Goal: Contribute content

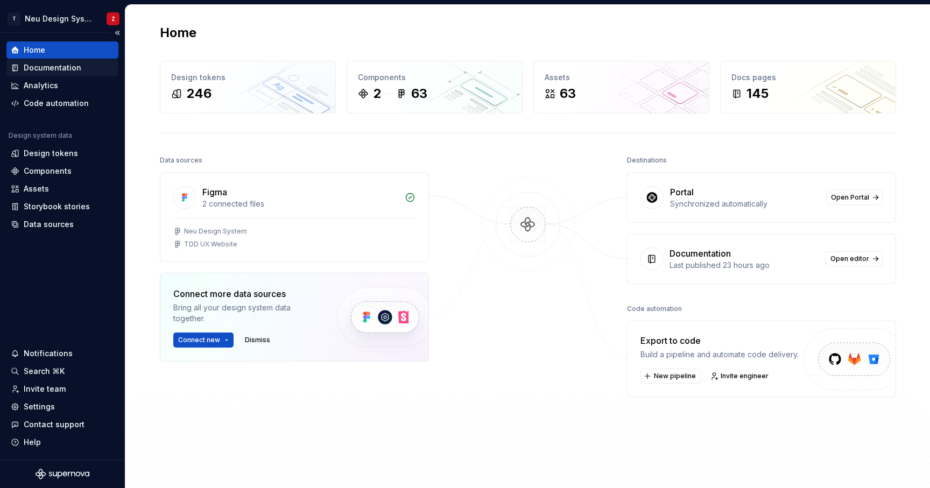
click at [43, 68] on div "Documentation" at bounding box center [53, 67] width 58 height 11
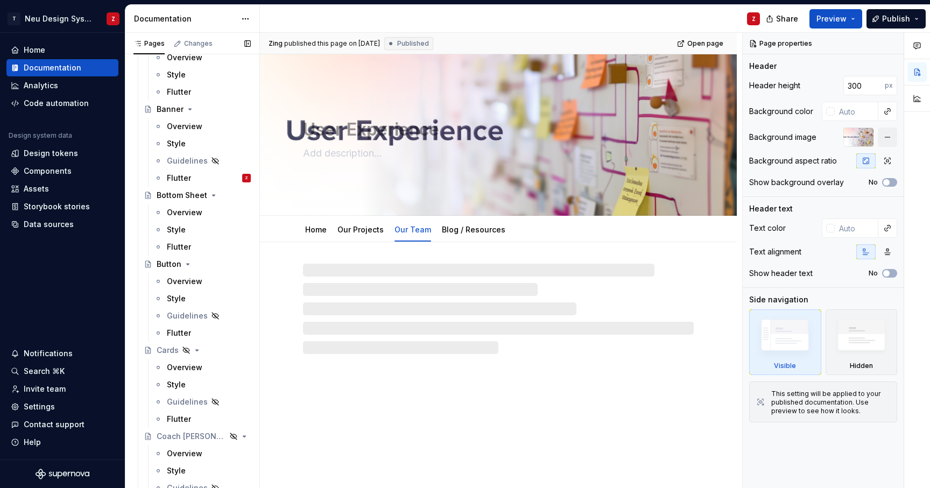
scroll to position [479, 0]
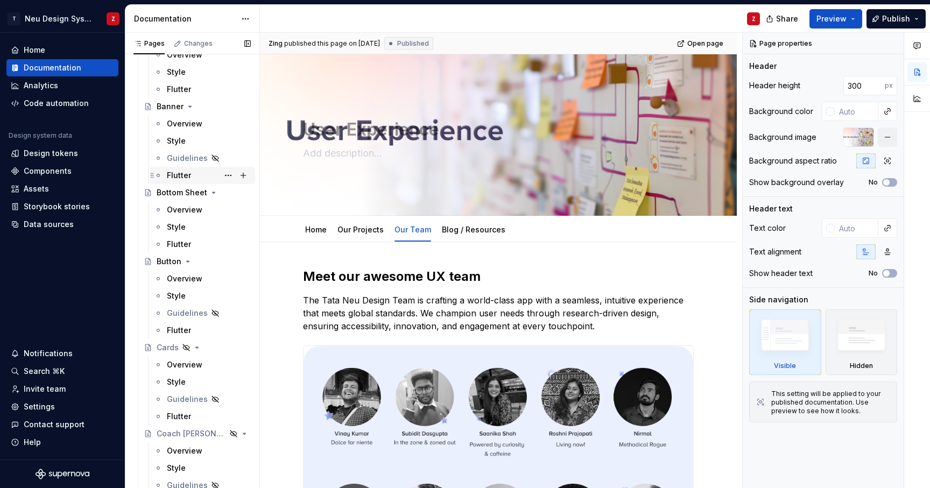
click at [182, 174] on div "Flutter" at bounding box center [179, 175] width 24 height 11
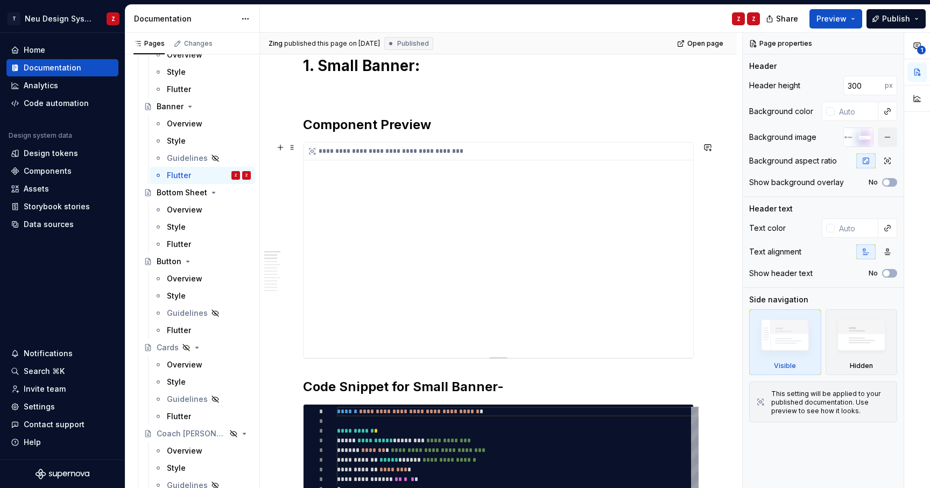
scroll to position [213, 0]
click at [626, 194] on div "**********" at bounding box center [498, 249] width 390 height 215
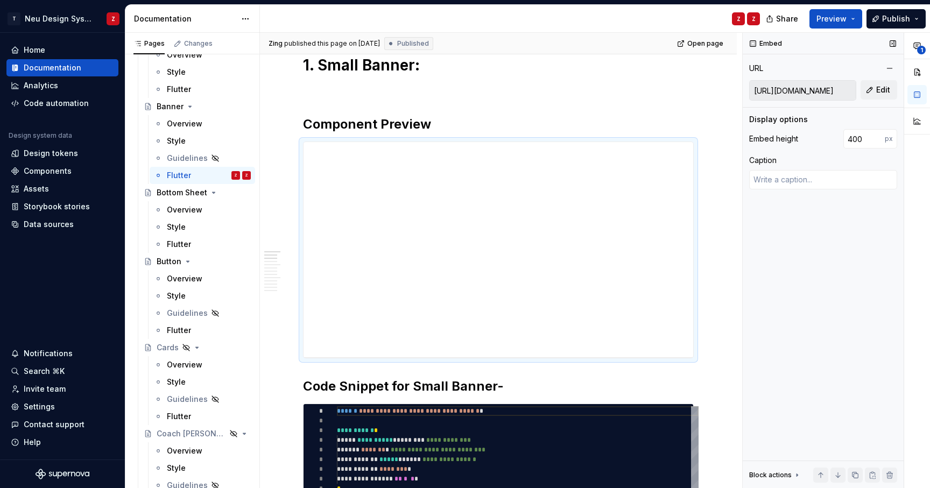
click at [809, 91] on input "[URL][DOMAIN_NAME]" at bounding box center [803, 90] width 106 height 19
click at [871, 90] on button "Edit" at bounding box center [878, 89] width 37 height 19
type textarea "*"
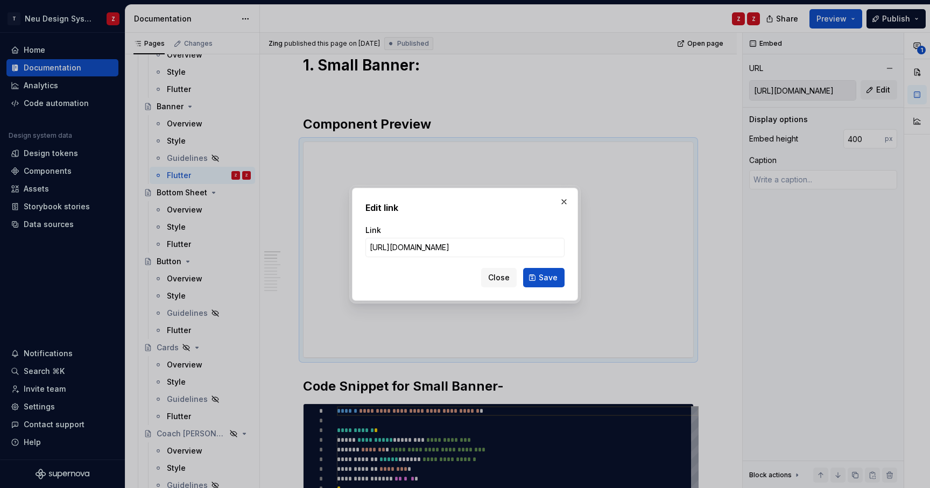
type input "https://[DOMAIN_NAME]/#/?path=molecule/banners/banner&q=banner&device={frame:No…"
click at [376, 241] on input "https://[DOMAIN_NAME]/#/?path=molecule/banners/banner&q=banner&device={frame:No…" at bounding box center [464, 247] width 199 height 19
click at [383, 248] on input "https://[DOMAIN_NAME]/#/?path=molecule/banners/banner&q=banner&device={frame:No…" at bounding box center [464, 247] width 199 height 19
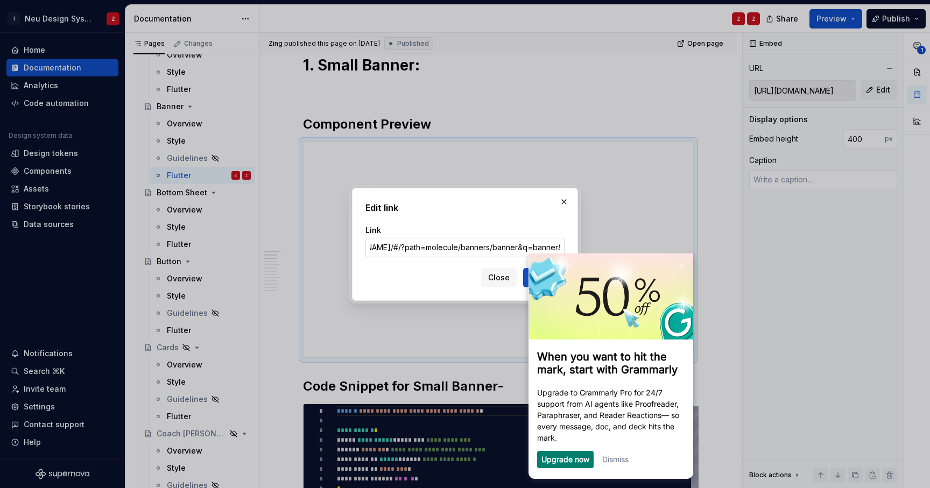
scroll to position [0, 0]
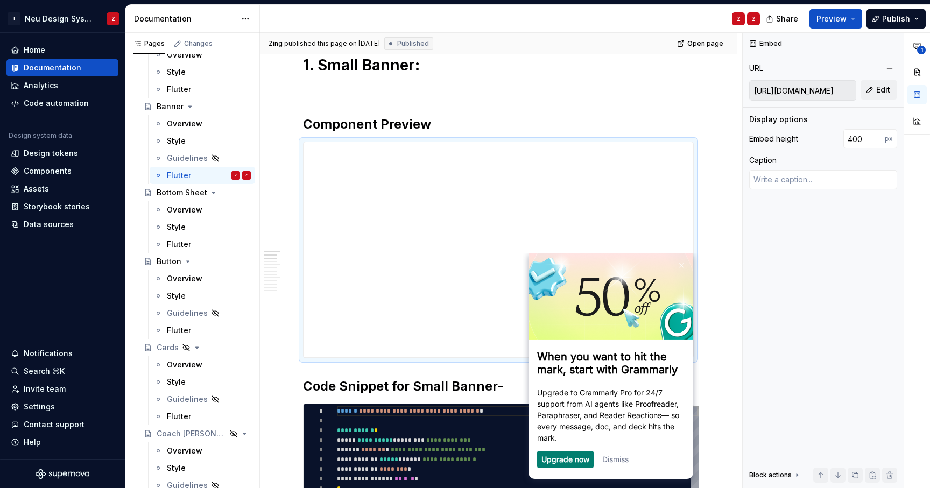
click at [623, 460] on link "Dismiss" at bounding box center [615, 459] width 26 height 9
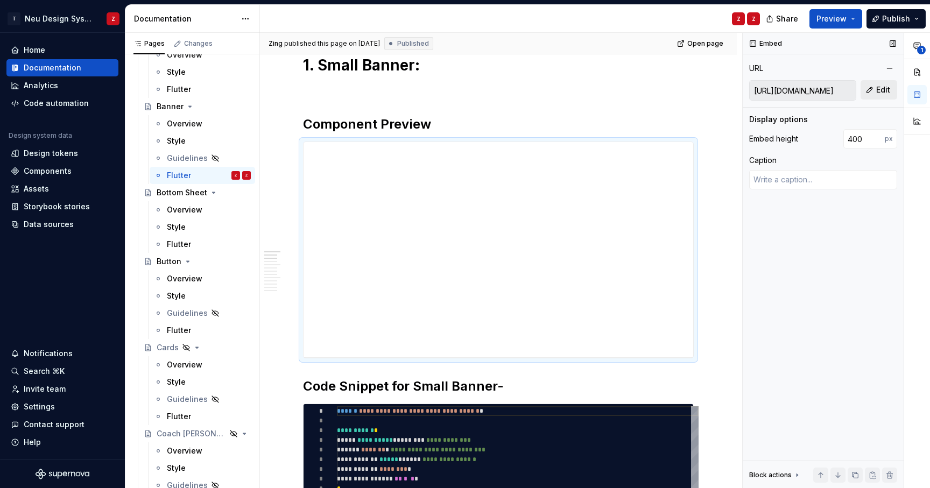
click at [878, 89] on span "Edit" at bounding box center [883, 89] width 14 height 11
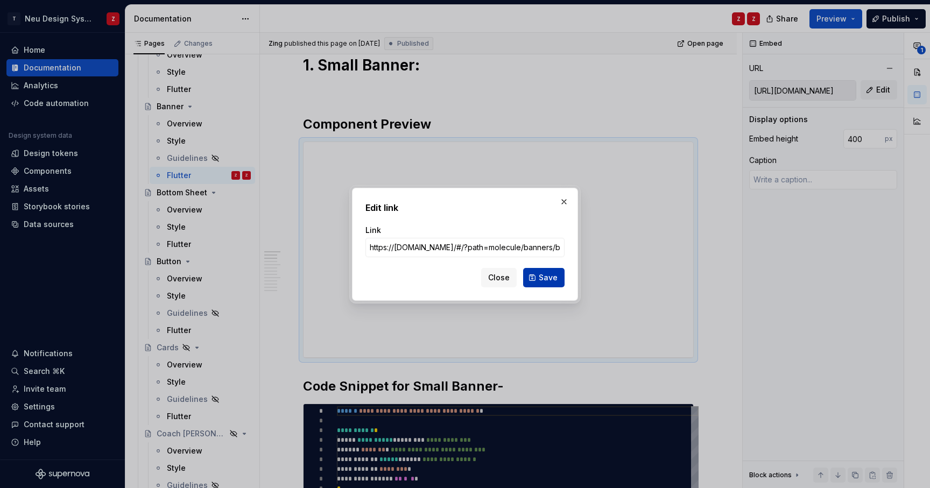
click at [545, 282] on span "Save" at bounding box center [548, 277] width 19 height 11
type textarea "*"
type input "https://[DOMAIN_NAME]/#/?path=molecule/banners/banner&q=banner&device={frame:No…"
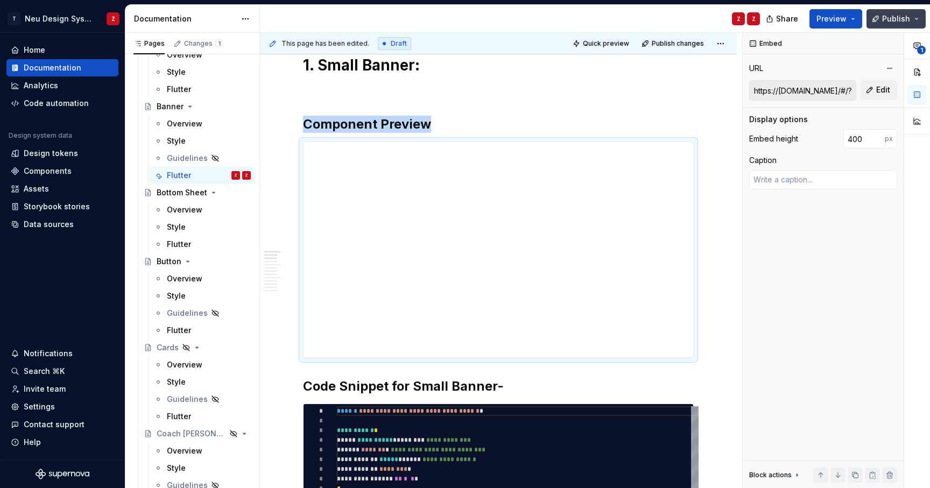
click at [906, 18] on span "Publish" at bounding box center [896, 18] width 28 height 11
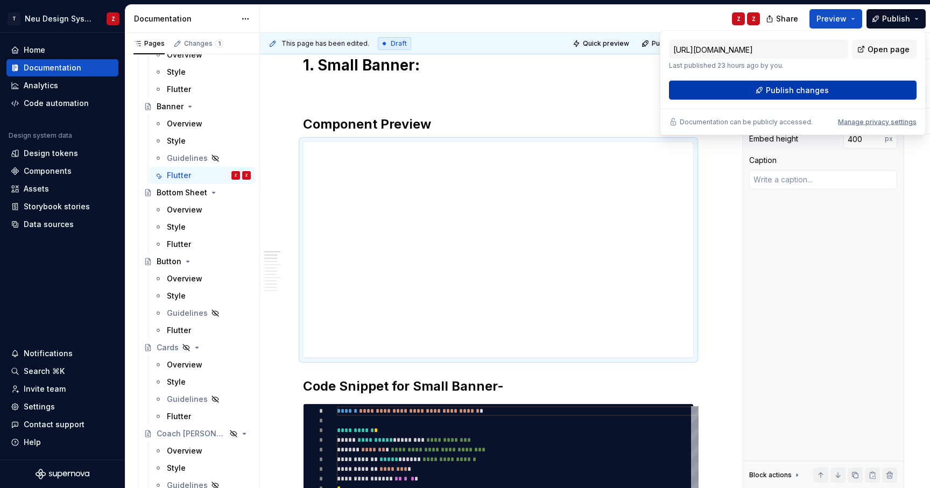
click at [760, 88] on button "Publish changes" at bounding box center [793, 90] width 248 height 19
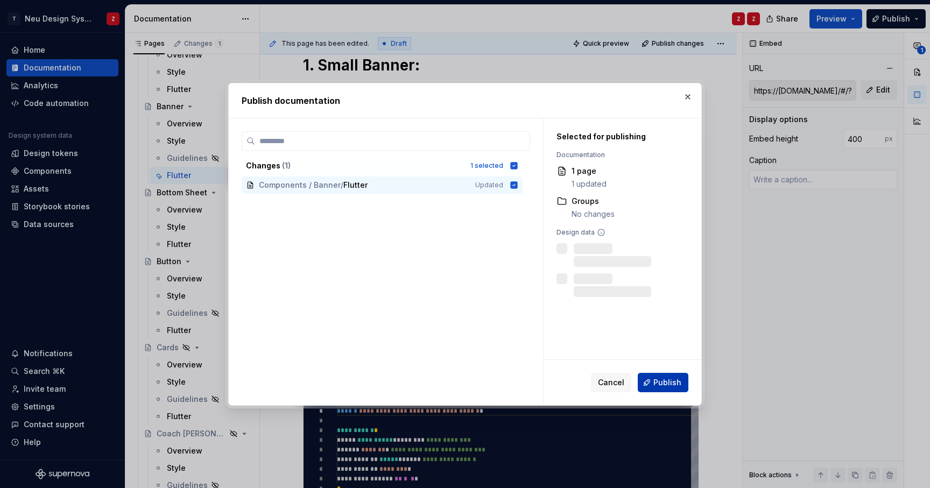
click at [666, 386] on span "Publish" at bounding box center [667, 382] width 28 height 11
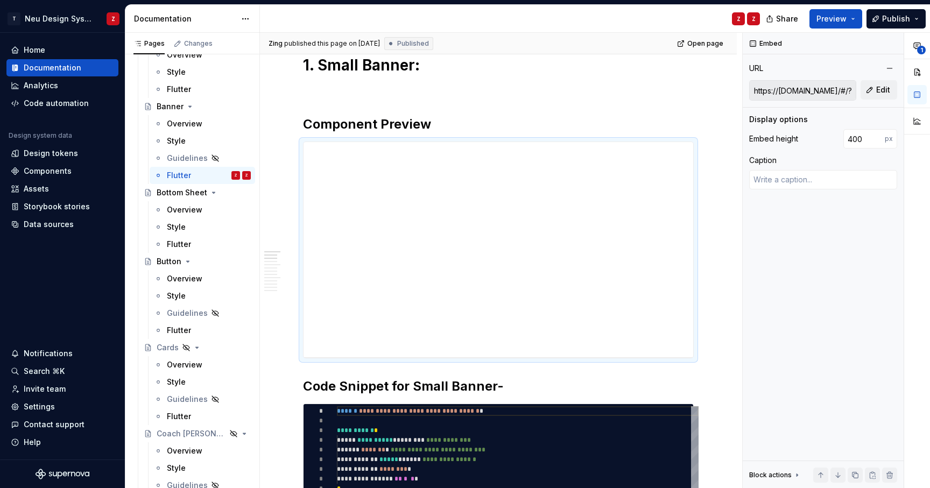
type textarea "*"
